Goal: Information Seeking & Learning: Find specific fact

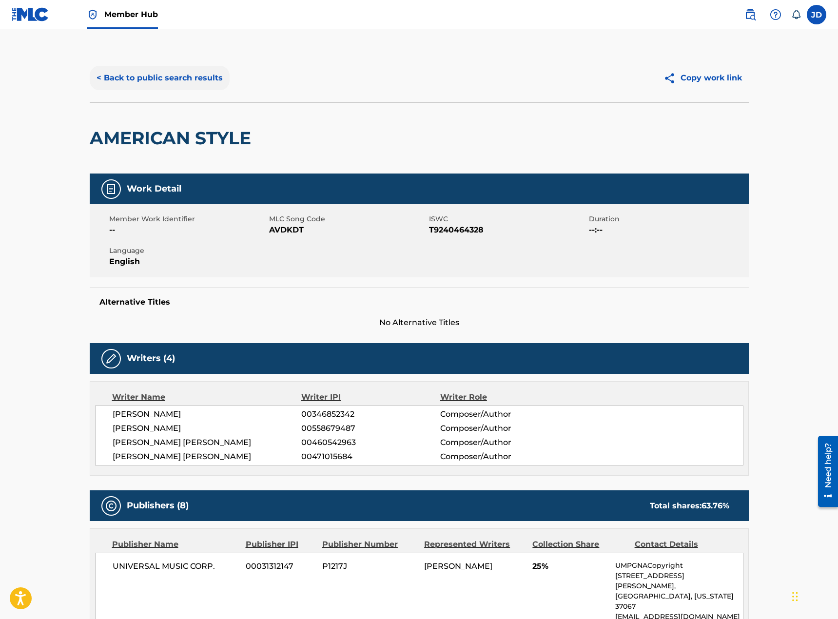
click at [216, 86] on button "< Back to public search results" at bounding box center [160, 78] width 140 height 24
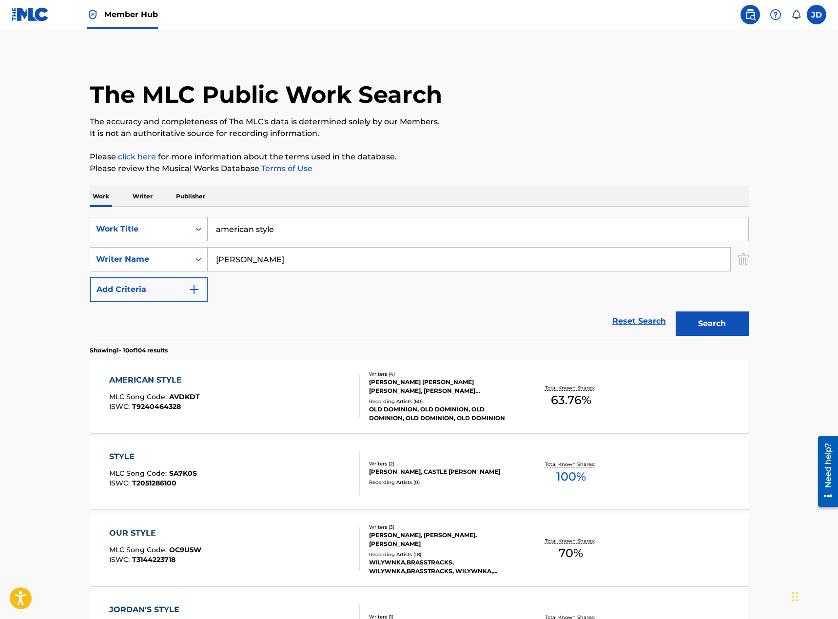
click at [190, 232] on div "Search Form" at bounding box center [199, 229] width 18 height 18
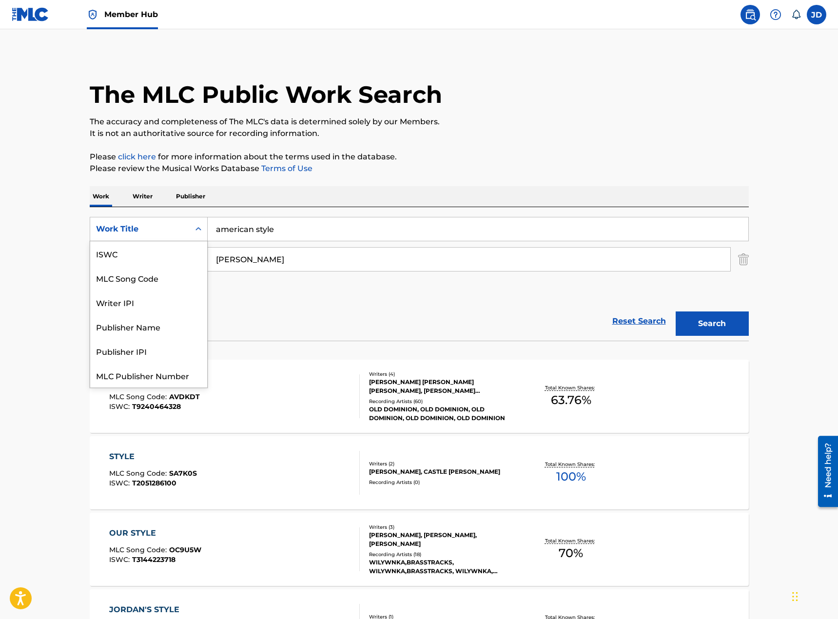
scroll to position [24, 0]
drag, startPoint x: 179, startPoint y: 251, endPoint x: 186, endPoint y: 257, distance: 9.0
click at [179, 251] on div "MLC Song Code" at bounding box center [148, 253] width 117 height 24
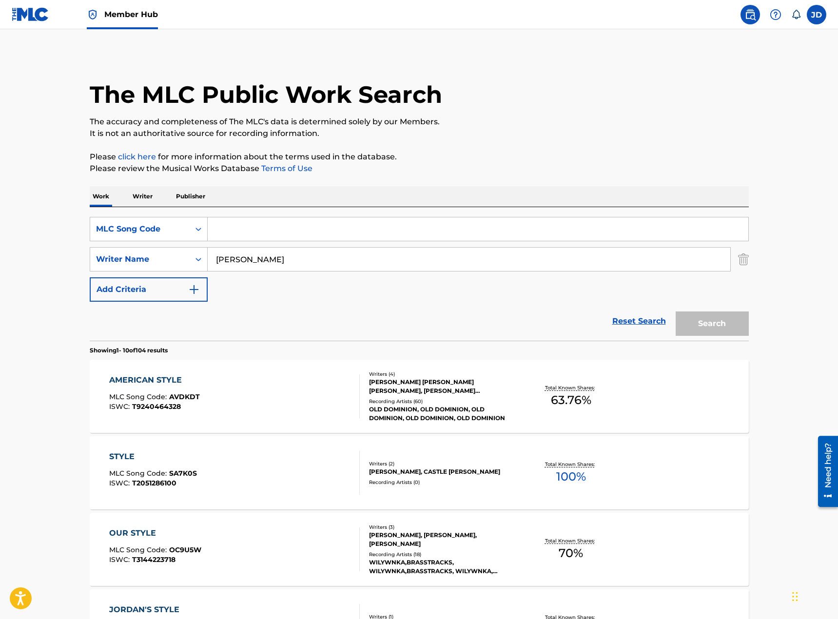
drag, startPoint x: 250, startPoint y: 258, endPoint x: 107, endPoint y: 247, distance: 143.3
click at [107, 247] on div "SearchWithCriteria888c17e6-829c-4efc-b7cd-b2d9f5783fe6 MLC Song Code SearchWith…" at bounding box center [419, 259] width 659 height 85
click at [229, 232] on input "Search Form" at bounding box center [478, 228] width 540 height 23
paste input "PE7IGF"
type input "PE7IGF"
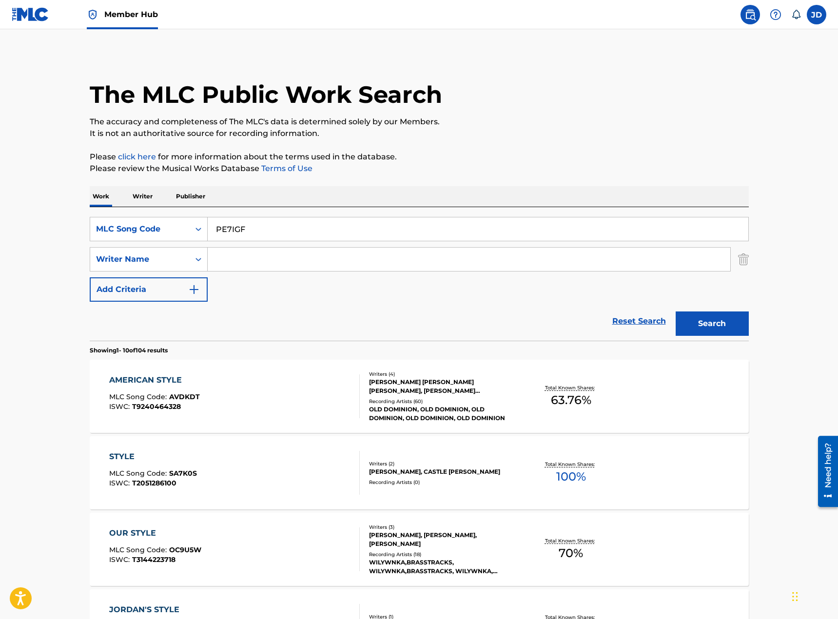
click at [675, 311] on button "Search" at bounding box center [711, 323] width 73 height 24
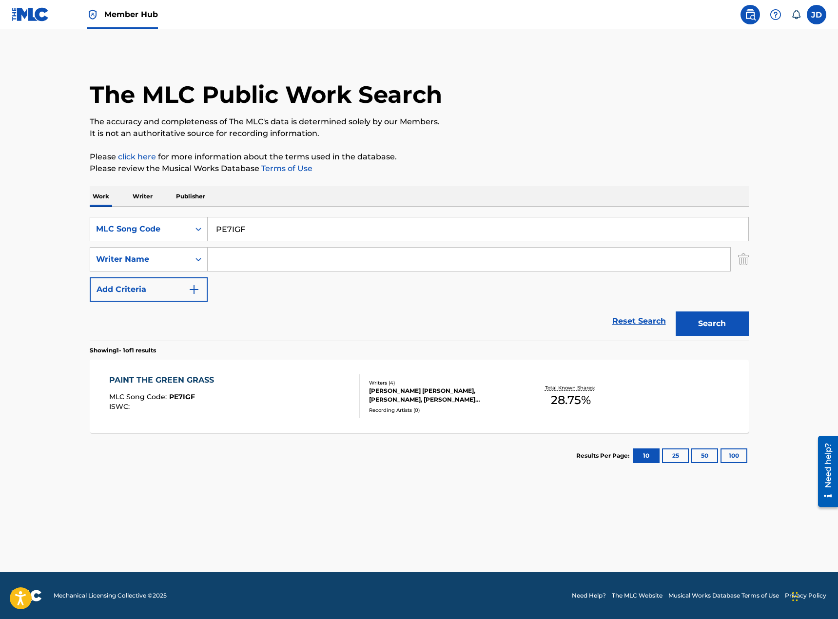
click at [290, 382] on div "PAINT THE GREEN GRASS MLC Song Code : PE7IGF ISWC :" at bounding box center [234, 396] width 250 height 44
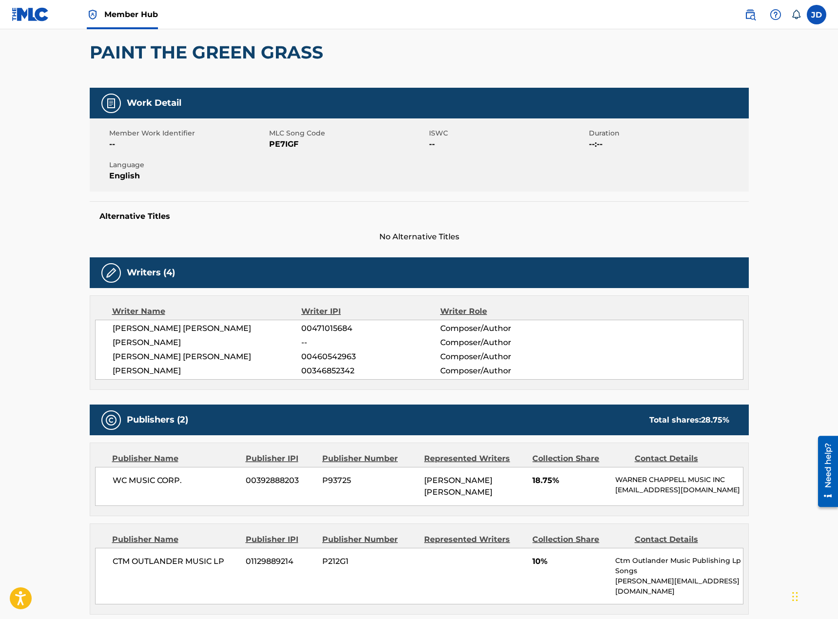
scroll to position [216, 0]
